Goal: Navigation & Orientation: Find specific page/section

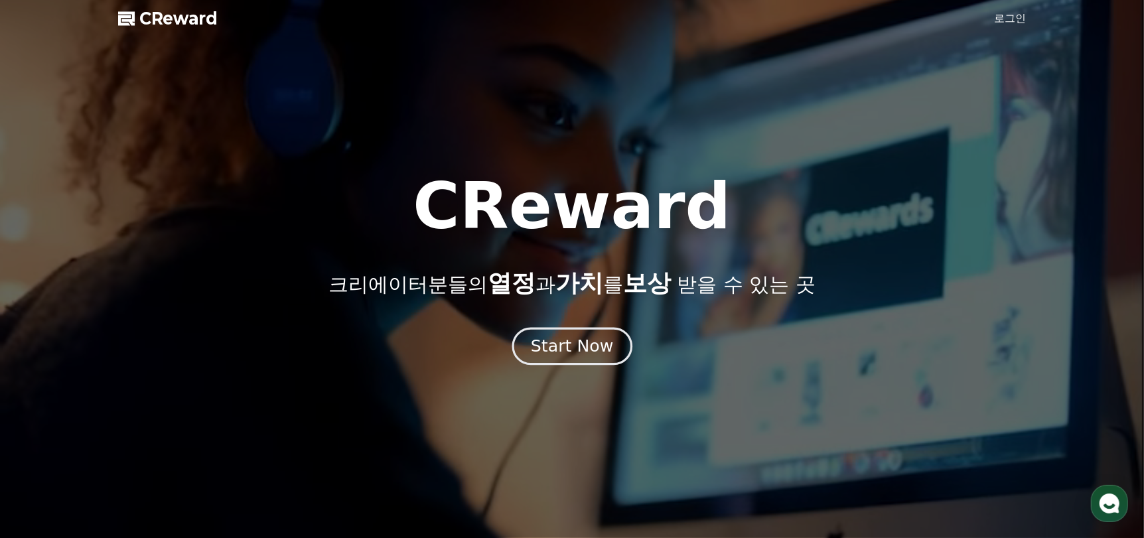
click at [598, 351] on div "Start Now" at bounding box center [572, 346] width 82 height 23
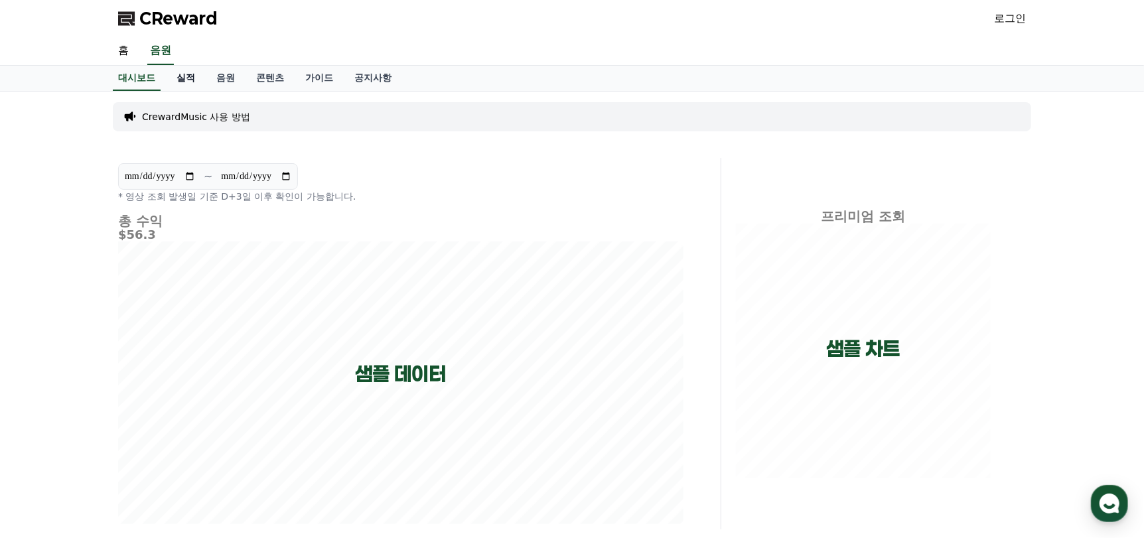
click at [190, 78] on link "실적" at bounding box center [186, 78] width 40 height 25
click at [235, 74] on link "음원" at bounding box center [226, 78] width 40 height 25
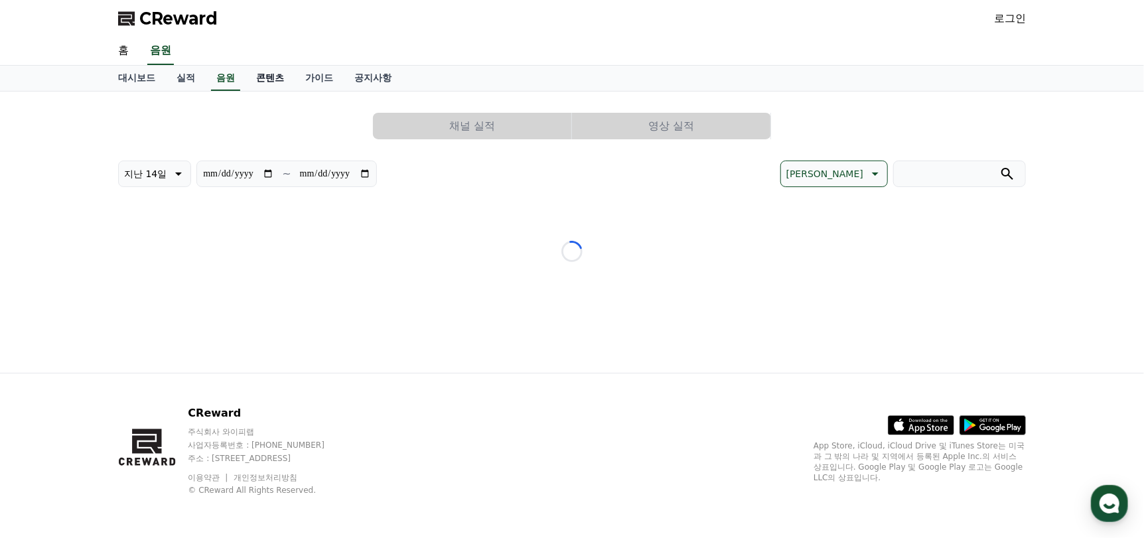
click at [259, 74] on link "콘텐츠" at bounding box center [269, 78] width 49 height 25
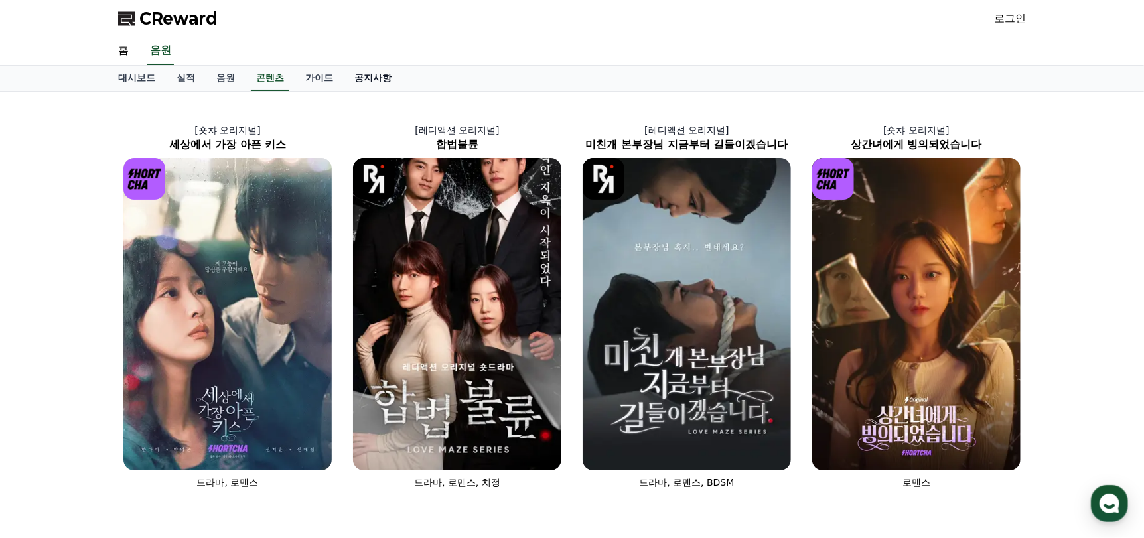
click at [369, 86] on link "공지사항" at bounding box center [373, 78] width 58 height 25
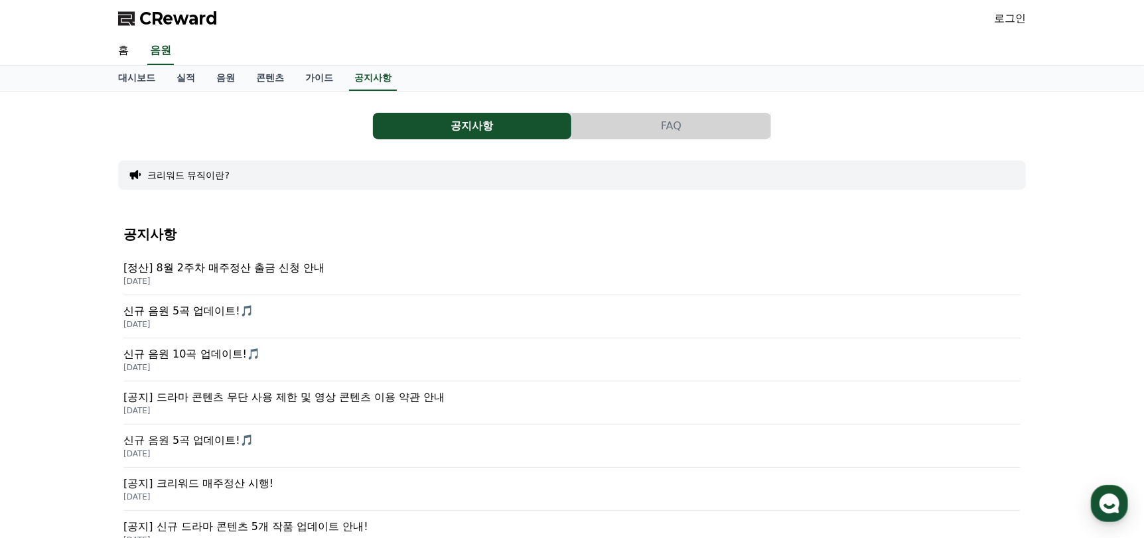
click at [643, 123] on button "FAQ" at bounding box center [671, 126] width 198 height 27
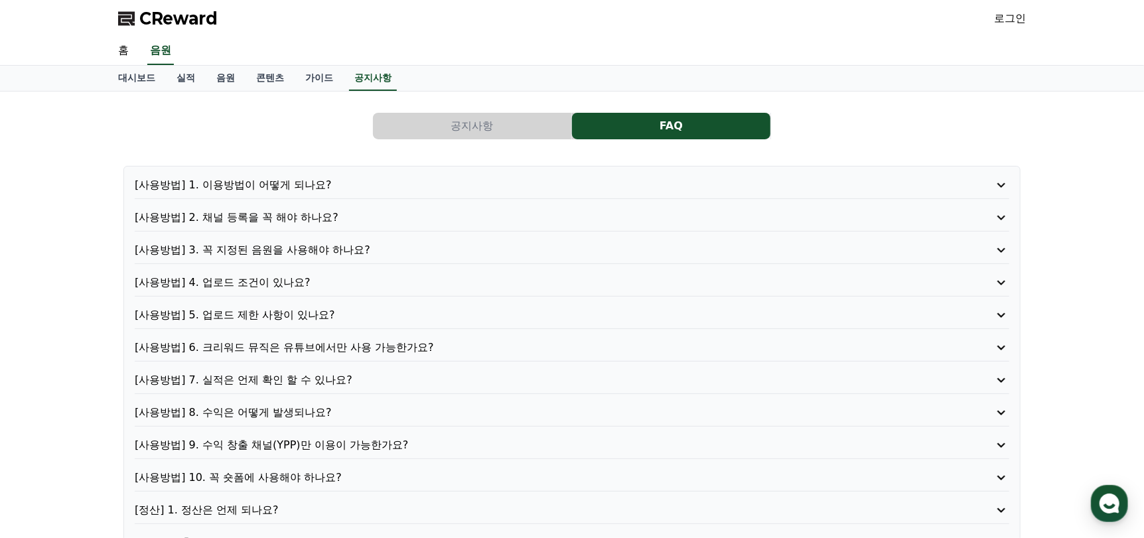
click at [1000, 187] on icon at bounding box center [1001, 185] width 16 height 16
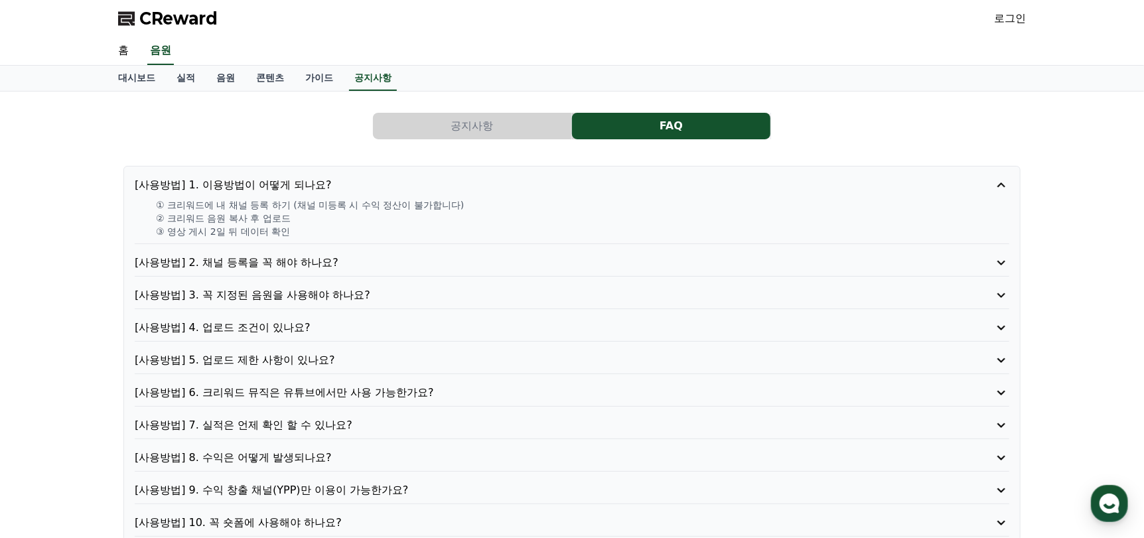
click at [1005, 265] on icon at bounding box center [1001, 263] width 16 height 16
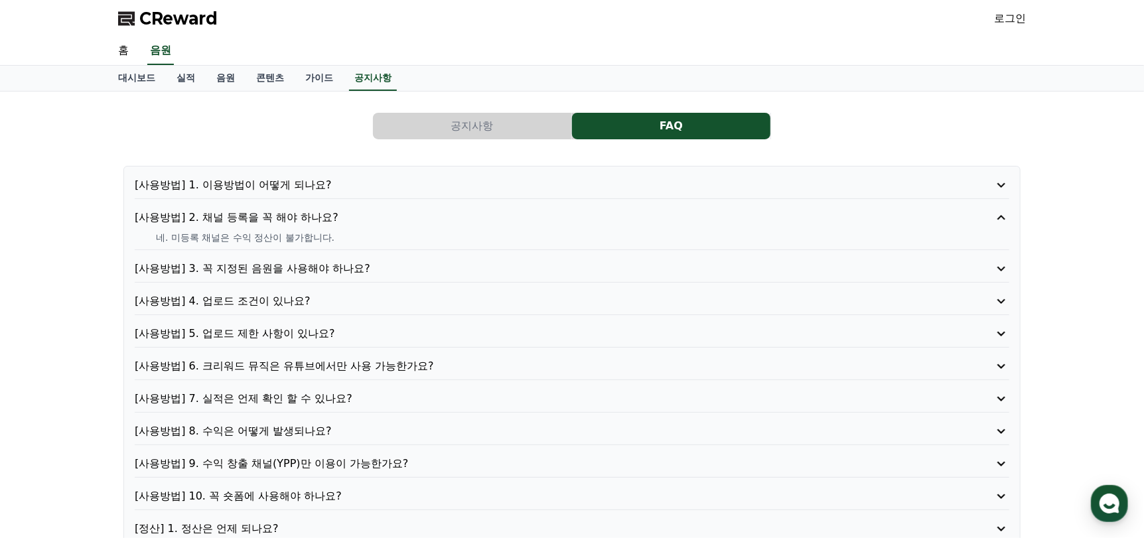
click at [1000, 270] on icon at bounding box center [1001, 269] width 16 height 16
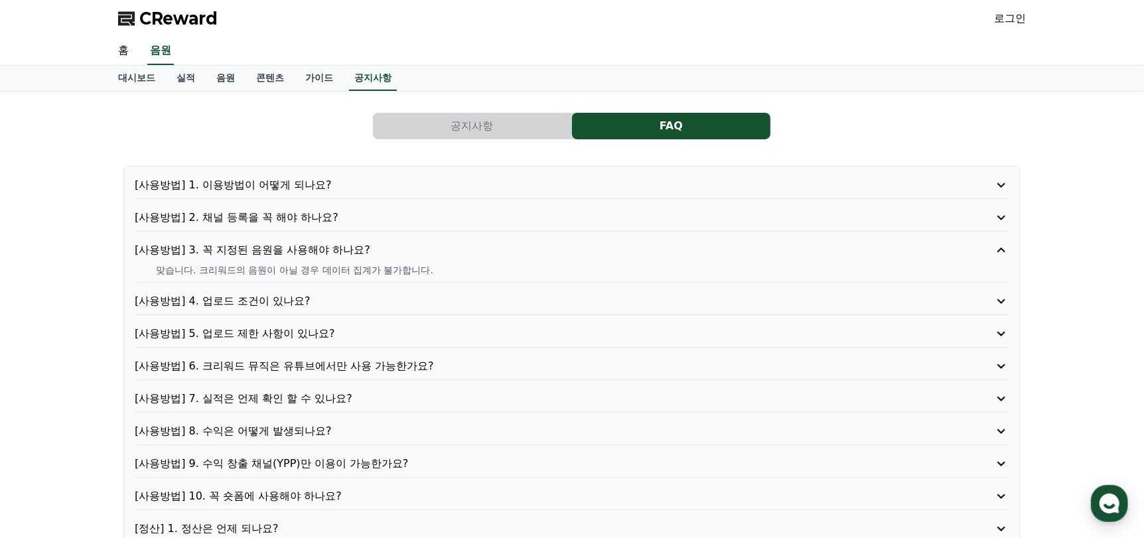
click at [1000, 301] on icon at bounding box center [1001, 301] width 8 height 5
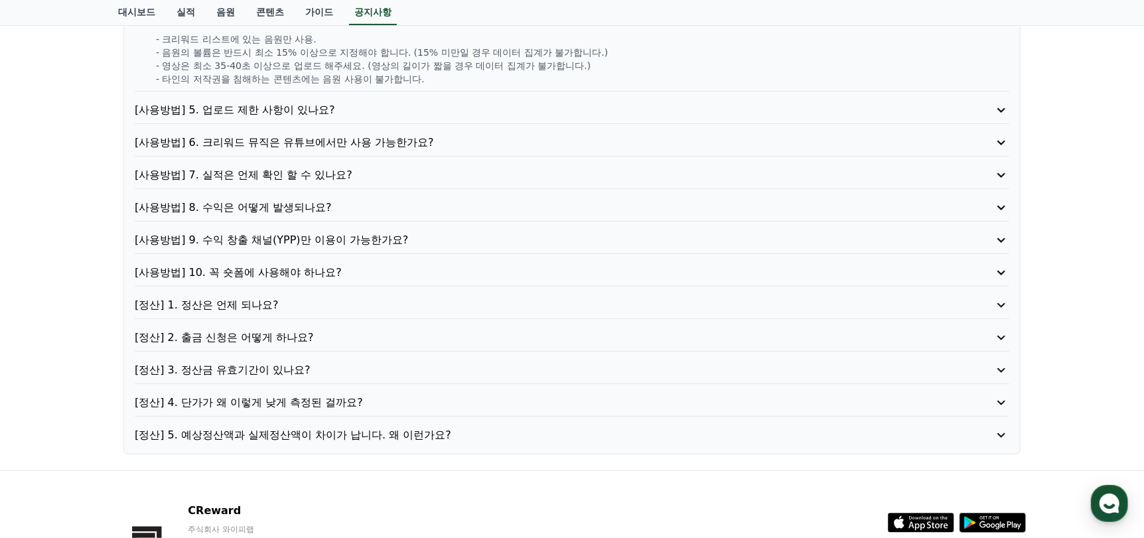
scroll to position [264, 0]
click at [998, 238] on icon at bounding box center [1001, 240] width 16 height 16
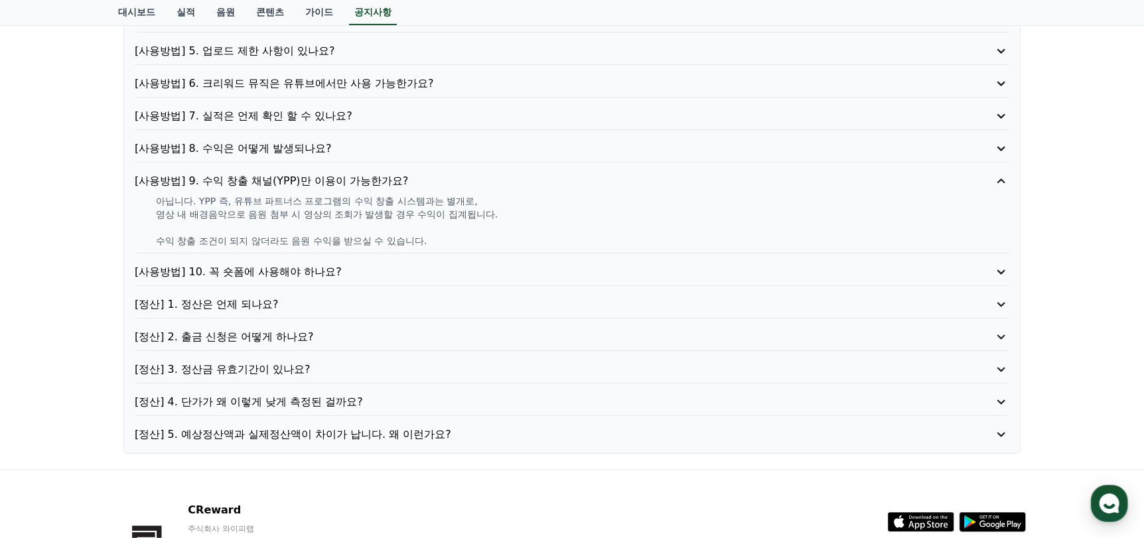
click at [998, 275] on icon at bounding box center [1001, 272] width 16 height 16
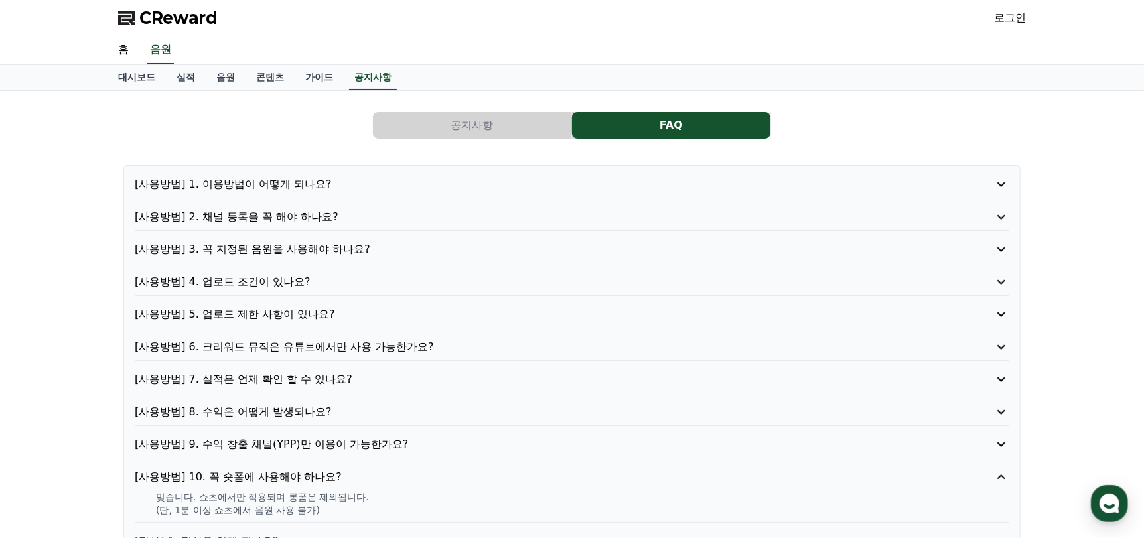
scroll to position [0, 0]
click at [261, 79] on link "콘텐츠" at bounding box center [269, 78] width 49 height 25
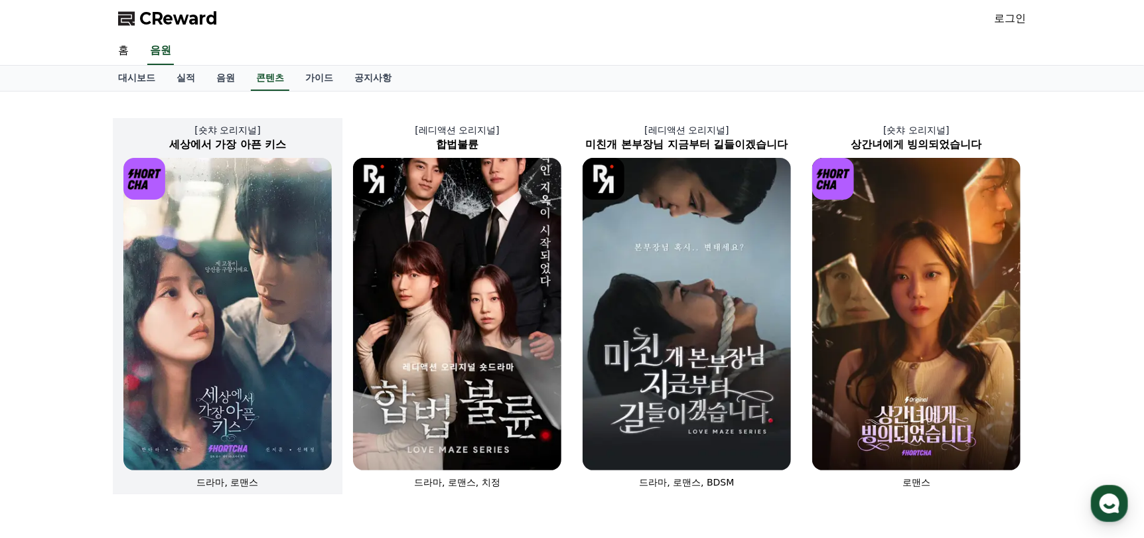
click at [265, 257] on img at bounding box center [227, 314] width 208 height 312
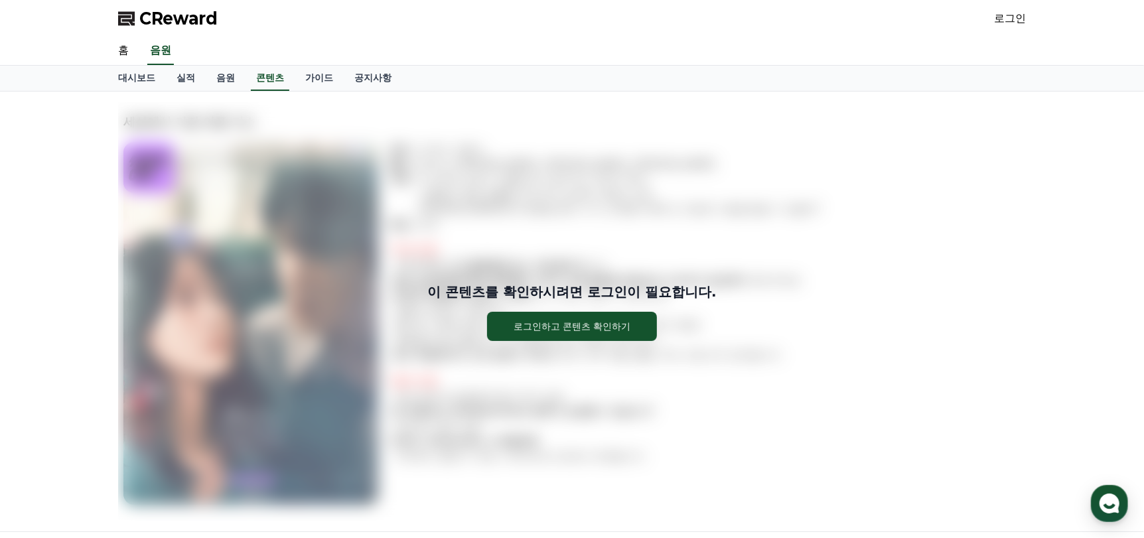
drag, startPoint x: 378, startPoint y: 184, endPoint x: 370, endPoint y: 210, distance: 27.1
click at [377, 184] on div "이 콘텐츠를 확인하시려면 로그인이 필요합니다. 로그인하고 콘텐츠 확인하기" at bounding box center [572, 311] width 908 height 419
drag, startPoint x: 992, startPoint y: 243, endPoint x: 975, endPoint y: 228, distance: 23.5
click at [992, 243] on div "이 콘텐츠를 확인하시려면 로그인이 필요합니다. 로그인하고 콘텐츠 확인하기" at bounding box center [572, 311] width 908 height 419
